Goal: Task Accomplishment & Management: Manage account settings

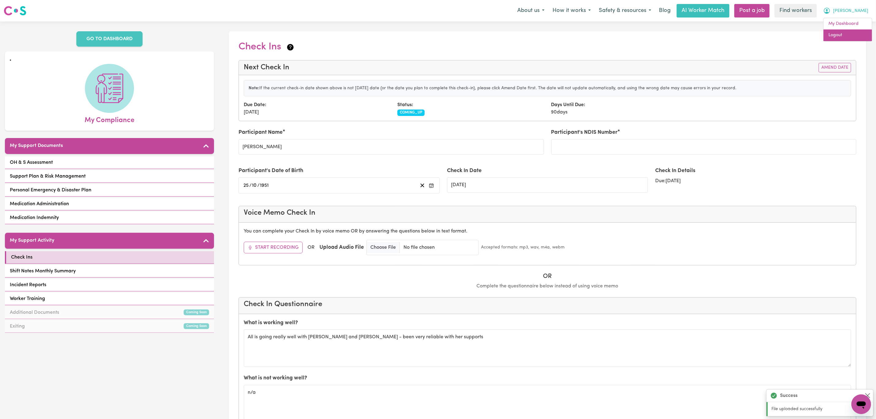
click at [846, 32] on link "Logout" at bounding box center [847, 35] width 48 height 12
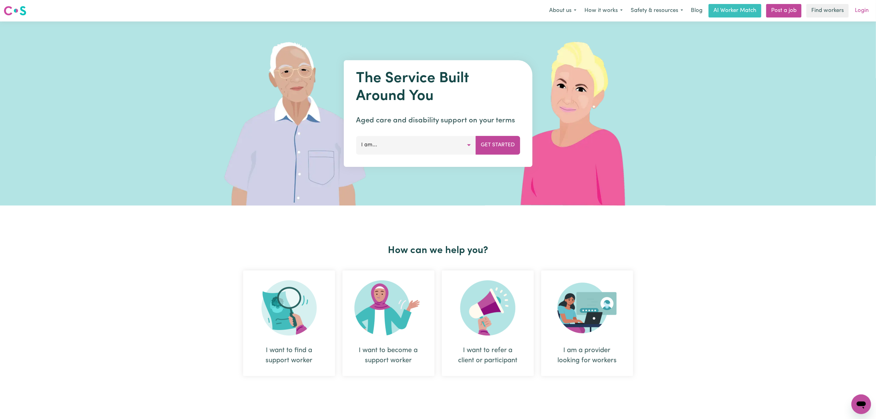
click at [856, 6] on link "Login" at bounding box center [861, 10] width 21 height 13
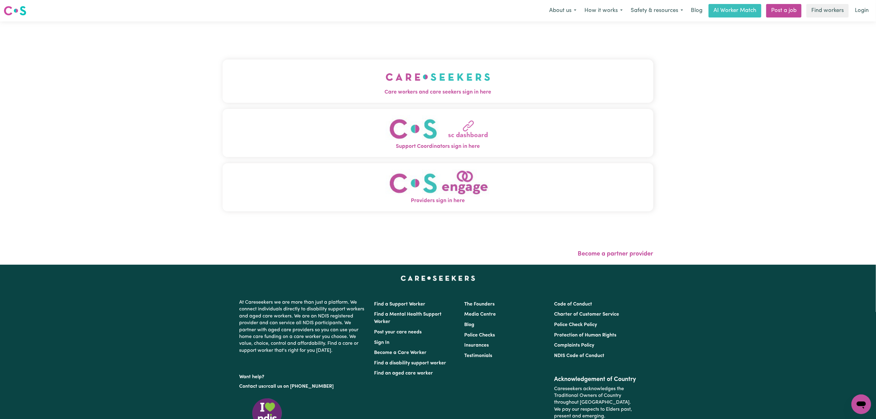
click at [386, 87] on img "Care workers and care seekers sign in here" at bounding box center [438, 77] width 105 height 23
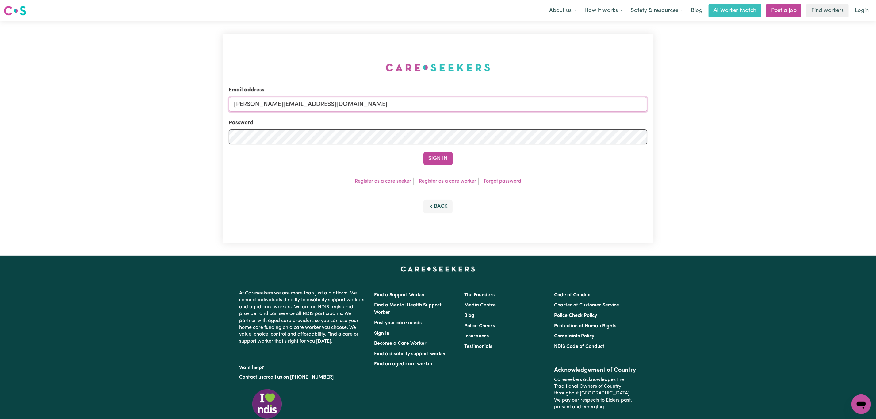
click at [285, 108] on input "[PERSON_NAME][EMAIL_ADDRESS][DOMAIN_NAME]" at bounding box center [438, 104] width 418 height 15
drag, startPoint x: 331, startPoint y: 105, endPoint x: 474, endPoint y: 90, distance: 143.3
click at [474, 90] on div "Email address [EMAIL_ADDRESS][PERSON_NAME][DOMAIN_NAME]" at bounding box center [438, 98] width 418 height 25
type input "[EMAIL_ADDRESS][DOMAIN_NAME]"
click at [422, 159] on div "Sign In" at bounding box center [438, 158] width 418 height 13
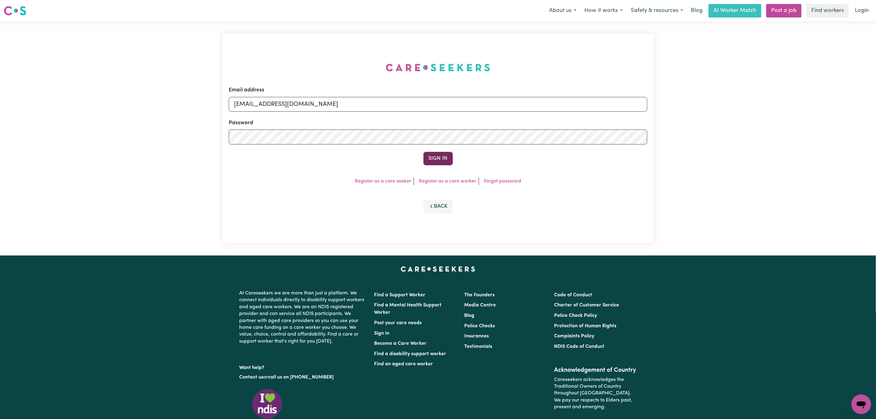
click at [430, 162] on button "Sign In" at bounding box center [437, 158] width 29 height 13
